Goal: Transaction & Acquisition: Purchase product/service

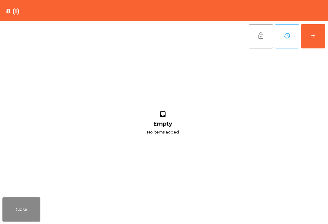
click at [323, 41] on button "add" at bounding box center [313, 36] width 24 height 24
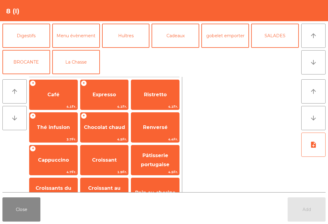
scroll to position [79, 0]
click at [181, 39] on button "Cadeaux" at bounding box center [175, 36] width 48 height 24
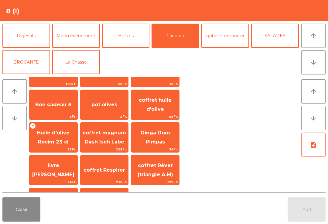
scroll to position [22, 0]
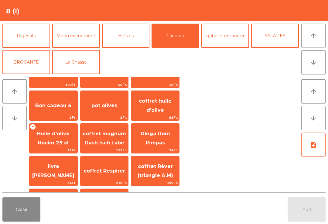
click at [19, 220] on button "Close" at bounding box center [21, 210] width 38 height 24
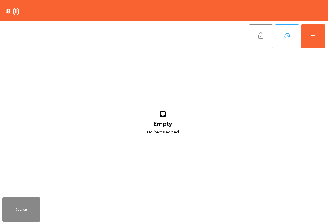
click at [24, 216] on button "Close" at bounding box center [21, 210] width 38 height 24
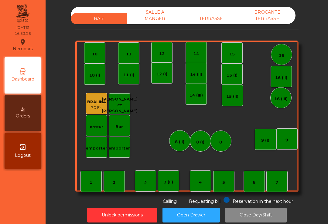
click at [193, 76] on div "14 (II)" at bounding box center [196, 75] width 12 height 6
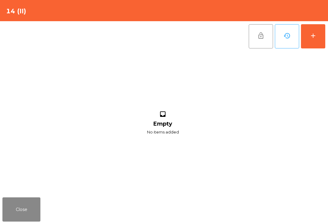
click at [325, 36] on button "add" at bounding box center [313, 36] width 24 height 24
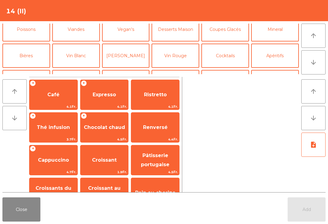
scroll to position [64, 0]
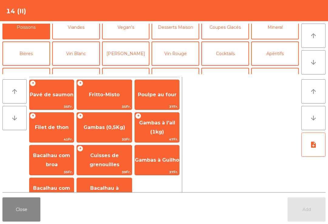
scroll to position [18, 0]
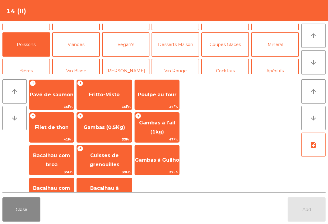
click at [284, 46] on button "Mineral" at bounding box center [275, 44] width 48 height 24
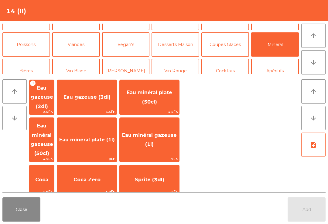
click at [54, 172] on span "Coca" at bounding box center [41, 180] width 25 height 16
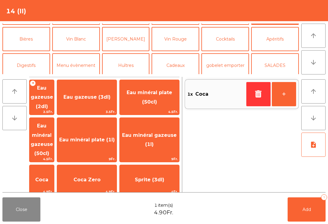
scroll to position [32, 0]
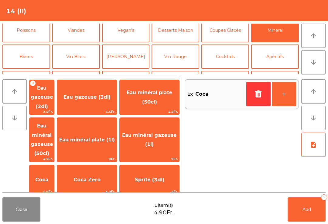
click at [281, 63] on button "Apéritifs" at bounding box center [275, 57] width 48 height 24
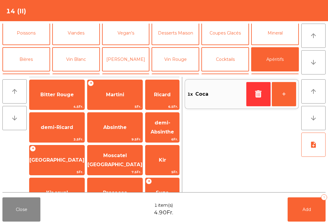
click at [66, 94] on span "Bitter Rouge" at bounding box center [56, 95] width 33 height 6
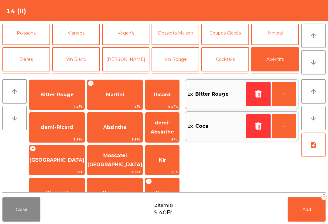
click at [309, 216] on button "Add 2" at bounding box center [306, 210] width 38 height 24
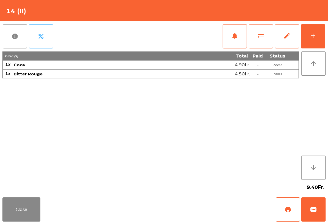
click at [36, 221] on button "Close" at bounding box center [21, 210] width 38 height 24
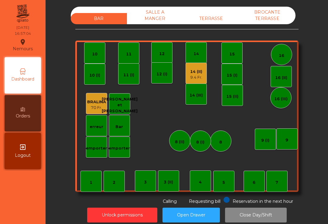
click at [164, 56] on div "12" at bounding box center [161, 54] width 5 height 6
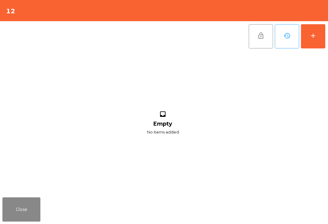
click at [314, 29] on button "add" at bounding box center [313, 36] width 24 height 24
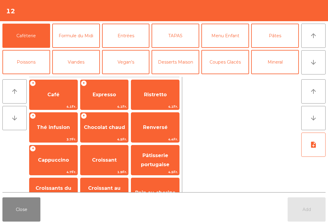
click at [316, 61] on icon "arrow_downward" at bounding box center [312, 62] width 7 height 7
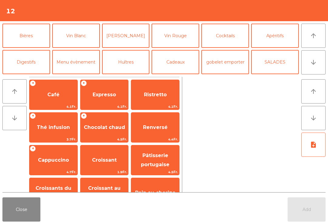
click at [34, 39] on button "Bières" at bounding box center [26, 36] width 48 height 24
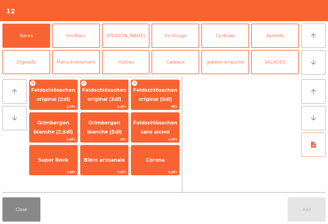
click at [103, 97] on span "Feldschlösschen original (3dl)" at bounding box center [104, 94] width 44 height 15
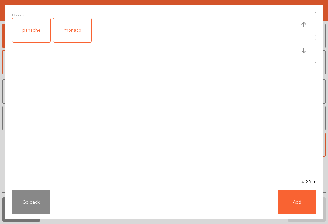
click at [304, 204] on button "Add" at bounding box center [297, 203] width 38 height 24
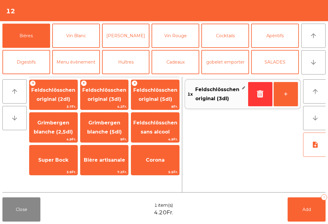
click at [106, 95] on span "Feldschlösschen original (3dl)" at bounding box center [104, 95] width 48 height 26
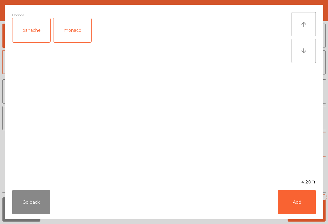
click at [37, 29] on div "panache" at bounding box center [31, 30] width 38 height 24
click at [311, 196] on button "Add" at bounding box center [297, 203] width 38 height 24
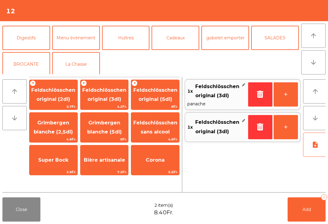
scroll to position [57, 0]
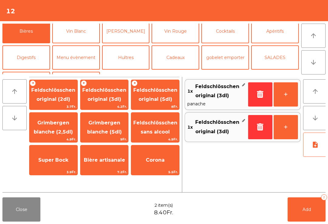
click at [79, 31] on button "Vin Blanc" at bounding box center [76, 31] width 48 height 24
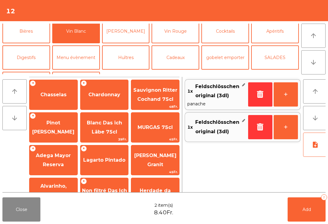
click at [60, 96] on span "Chasselas" at bounding box center [53, 95] width 26 height 6
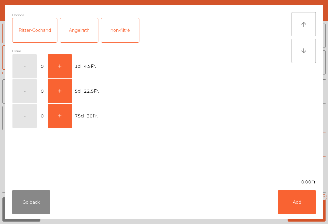
click at [66, 65] on button "+" at bounding box center [60, 66] width 24 height 24
click at [306, 204] on button "Add" at bounding box center [297, 203] width 38 height 24
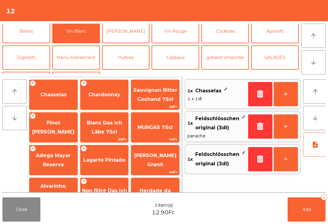
click at [286, 95] on button "+" at bounding box center [285, 94] width 24 height 24
click at [316, 221] on button "Add 4" at bounding box center [306, 210] width 38 height 24
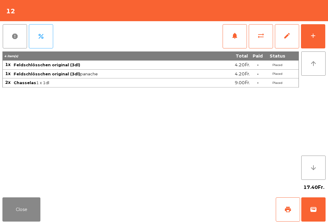
click at [25, 219] on button "Close" at bounding box center [21, 210] width 38 height 24
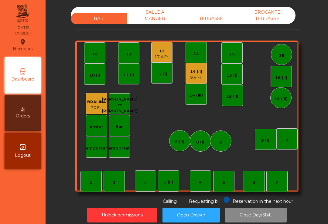
click at [199, 76] on div "9.4 Fr." at bounding box center [196, 78] width 12 height 6
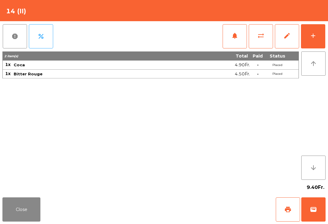
click at [315, 208] on span "wallet" at bounding box center [312, 209] width 7 height 7
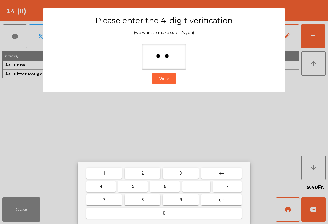
type input "***"
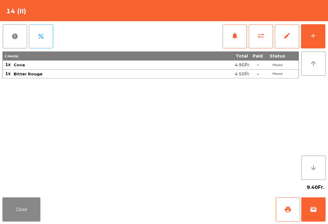
click at [193, 201] on div "Close print wallet" at bounding box center [164, 209] width 328 height 29
click at [192, 201] on div "Close print wallet" at bounding box center [164, 209] width 328 height 29
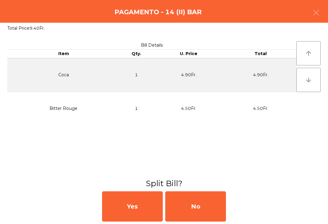
click at [199, 205] on div "No" at bounding box center [195, 207] width 61 height 30
click at [197, 207] on div "No" at bounding box center [195, 207] width 61 height 30
click at [201, 208] on div "No" at bounding box center [195, 207] width 61 height 30
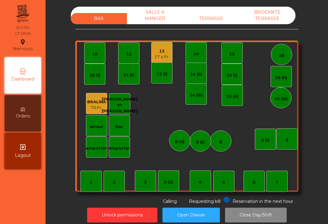
click at [165, 54] on div "12" at bounding box center [161, 51] width 15 height 6
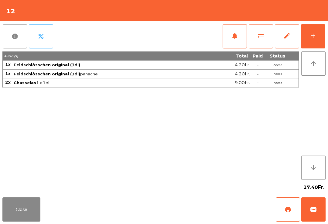
click at [293, 210] on button "print" at bounding box center [287, 210] width 24 height 24
click at [299, 210] on button "print" at bounding box center [287, 210] width 24 height 24
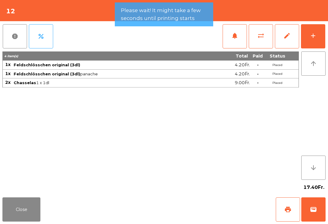
click at [316, 212] on span "wallet" at bounding box center [312, 209] width 7 height 7
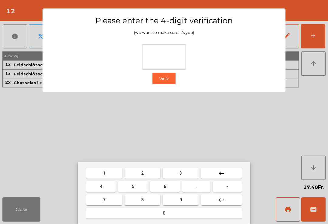
type input "*"
type input "***"
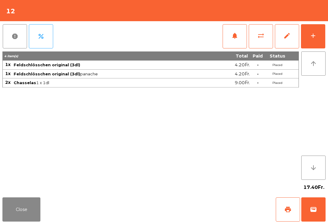
click at [223, 212] on div "Close print wallet" at bounding box center [164, 209] width 328 height 29
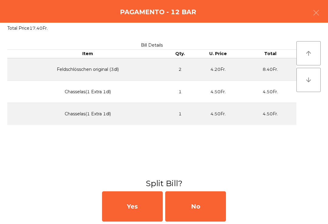
click at [194, 211] on div "No" at bounding box center [195, 207] width 61 height 30
click at [201, 213] on div "MB" at bounding box center [195, 207] width 61 height 30
click at [201, 213] on div "No" at bounding box center [195, 207] width 61 height 30
